Goal: Navigation & Orientation: Find specific page/section

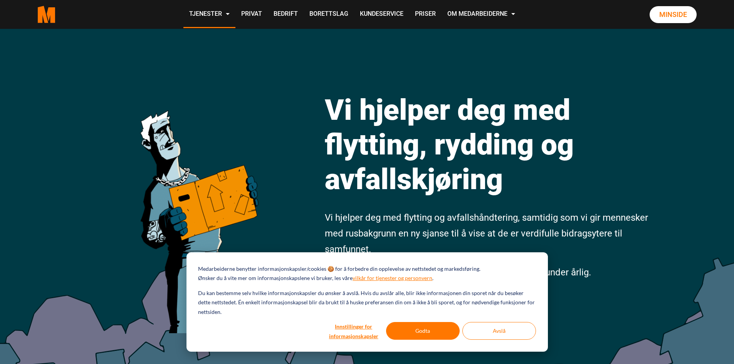
scroll to position [1, 0]
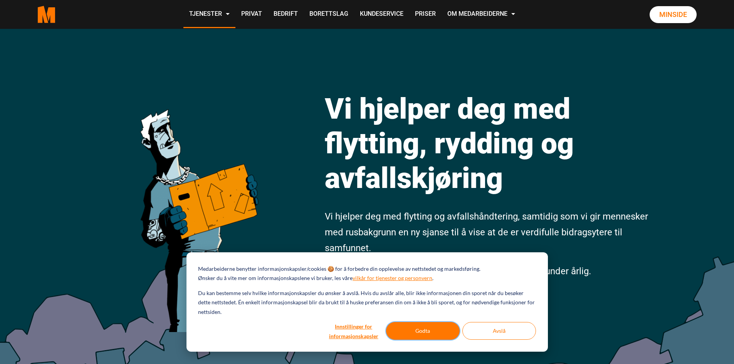
drag, startPoint x: 430, startPoint y: 332, endPoint x: 418, endPoint y: 331, distance: 11.9
click at [418, 331] on button "Godta" at bounding box center [423, 331] width 74 height 18
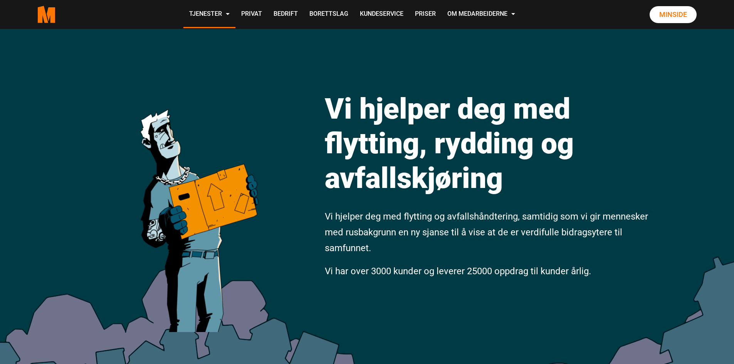
scroll to position [0, 0]
click at [253, 16] on link "Privat" at bounding box center [251, 14] width 32 height 27
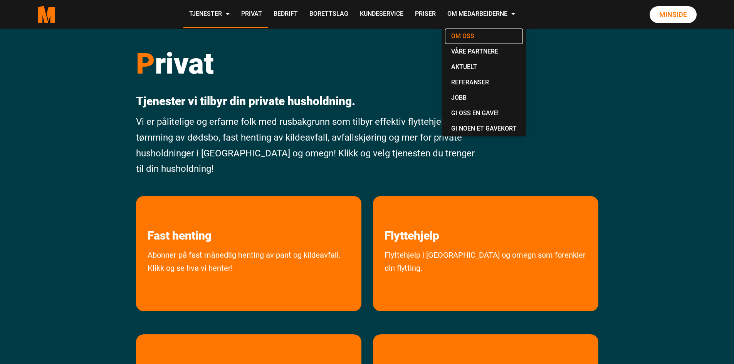
click at [462, 31] on link "Om oss" at bounding box center [484, 36] width 78 height 15
